Goal: Task Accomplishment & Management: Manage account settings

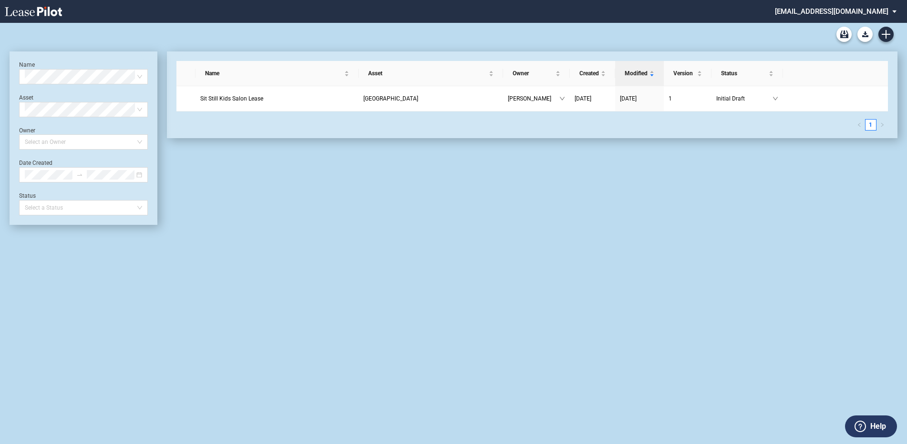
click at [896, 9] on md-select "ldennis@federalrealty.com Settings Sign Out" at bounding box center [839, 10] width 131 height 21
click at [811, 24] on div "Settings" at bounding box center [815, 26] width 24 height 10
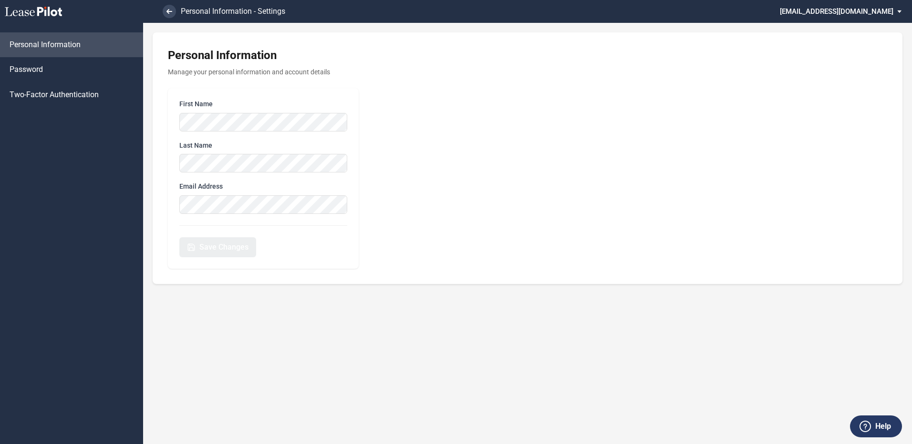
click at [262, 247] on div "Save Changes" at bounding box center [263, 242] width 168 height 32
click at [43, 72] on link "Password" at bounding box center [71, 69] width 143 height 25
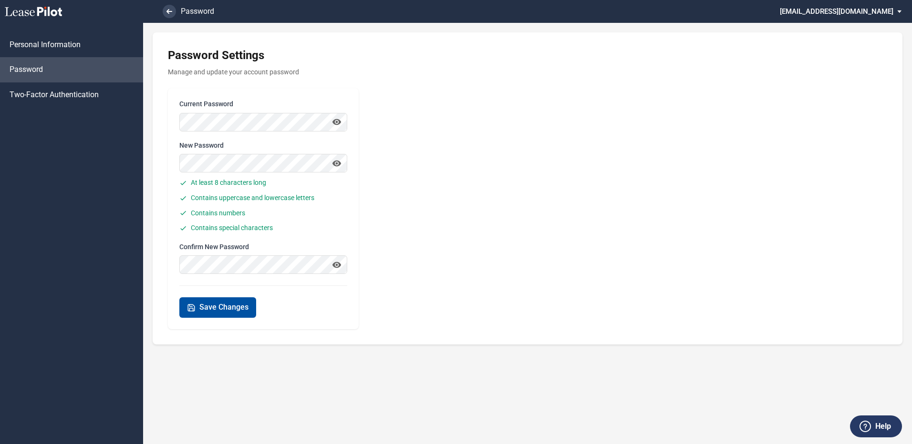
click at [221, 302] on span "Save Changes" at bounding box center [223, 307] width 49 height 10
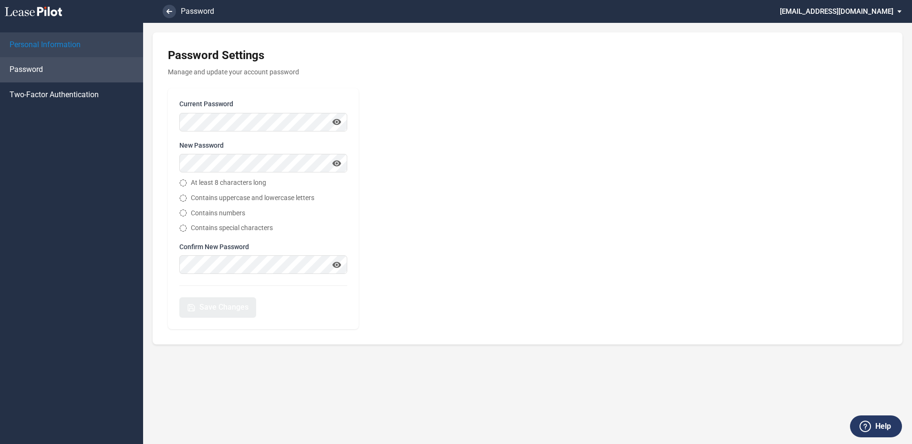
click at [55, 47] on span "Personal Information" at bounding box center [45, 45] width 71 height 10
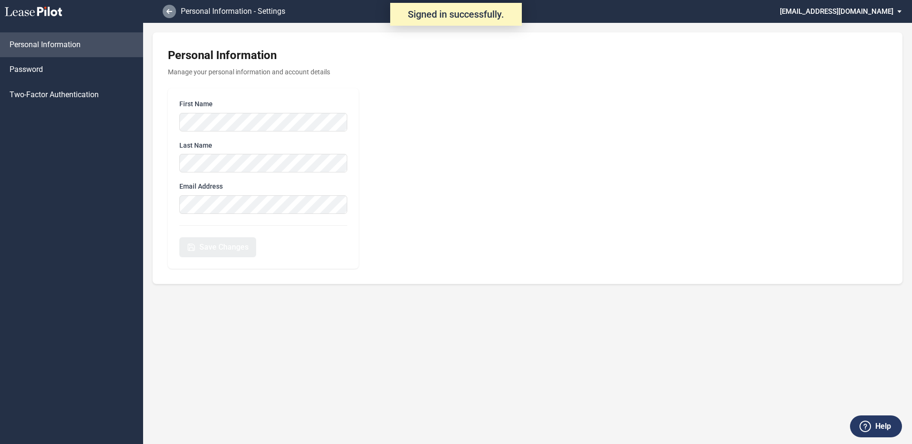
click at [168, 7] on link at bounding box center [169, 11] width 13 height 13
